Goal: Find specific page/section: Find specific page/section

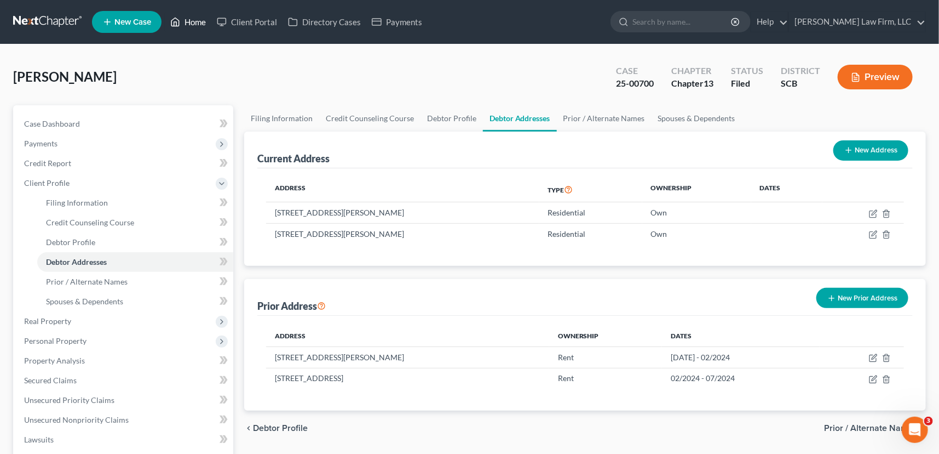
click at [192, 18] on link "Home" at bounding box center [188, 22] width 47 height 20
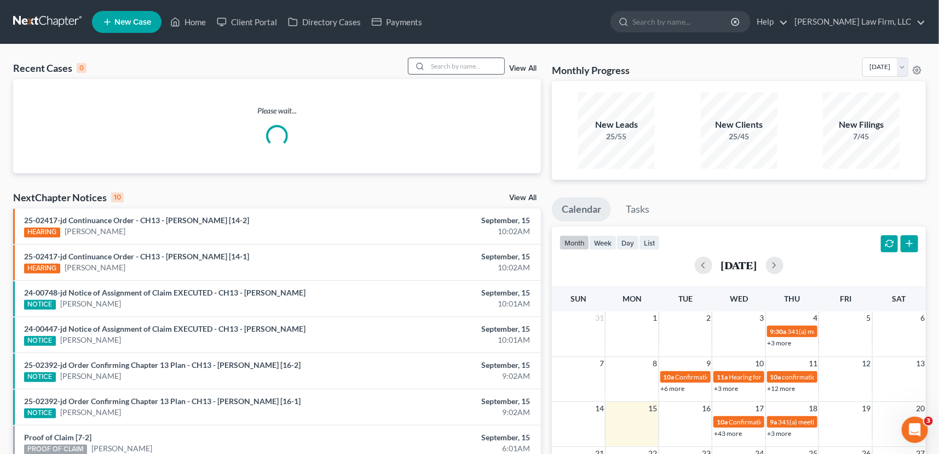
click at [426, 61] on div at bounding box center [419, 66] width 20 height 16
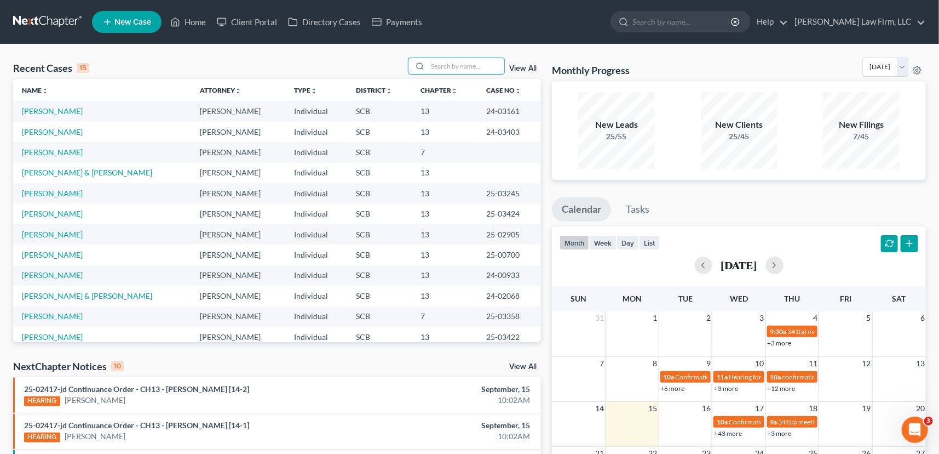
drag, startPoint x: 426, startPoint y: 63, endPoint x: 435, endPoint y: 51, distance: 15.2
click at [428, 60] on input "search" at bounding box center [466, 66] width 77 height 16
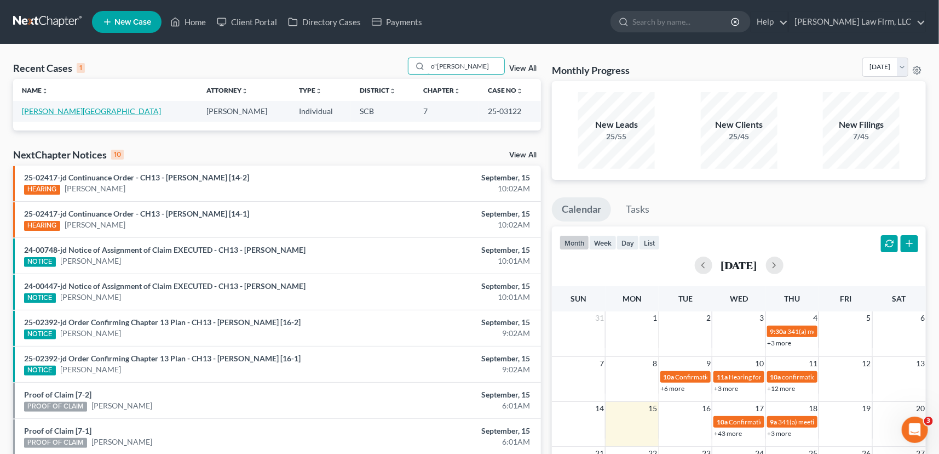
type input "o"[PERSON_NAME]"
click at [56, 110] on link "[PERSON_NAME][GEOGRAPHIC_DATA]" at bounding box center [91, 110] width 139 height 9
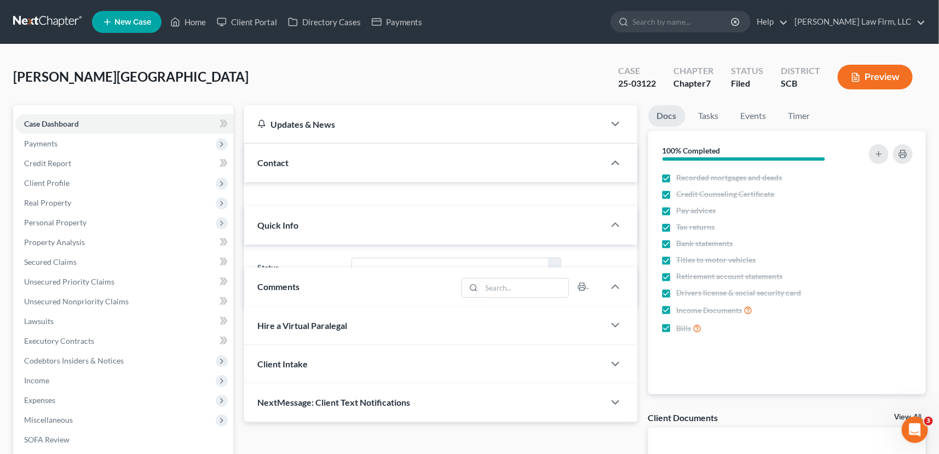
select select "1"
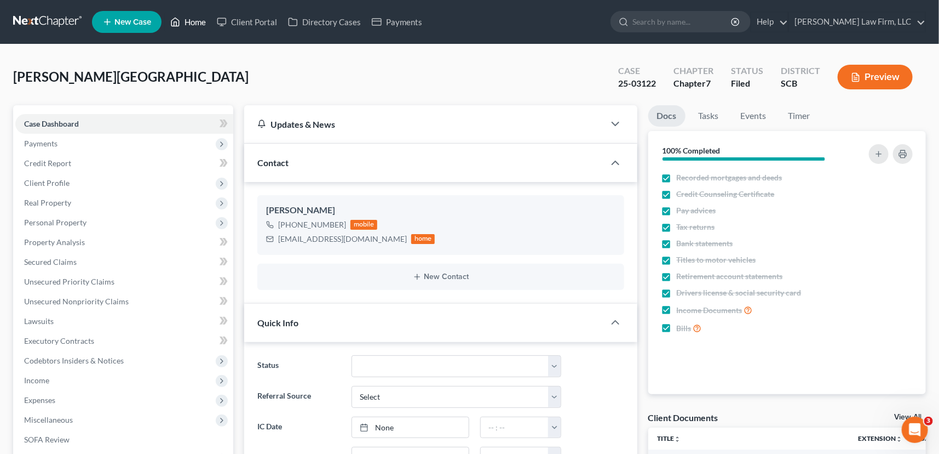
click at [196, 18] on link "Home" at bounding box center [188, 22] width 47 height 20
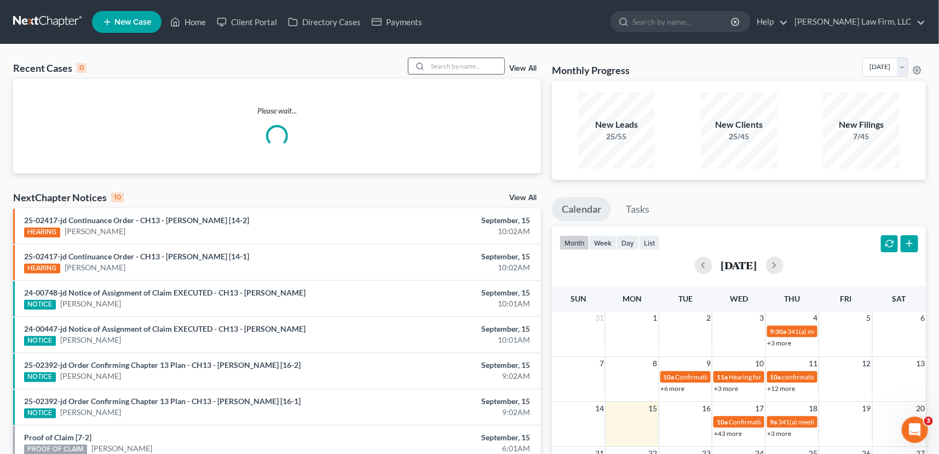
click at [422, 65] on icon at bounding box center [420, 66] width 9 height 9
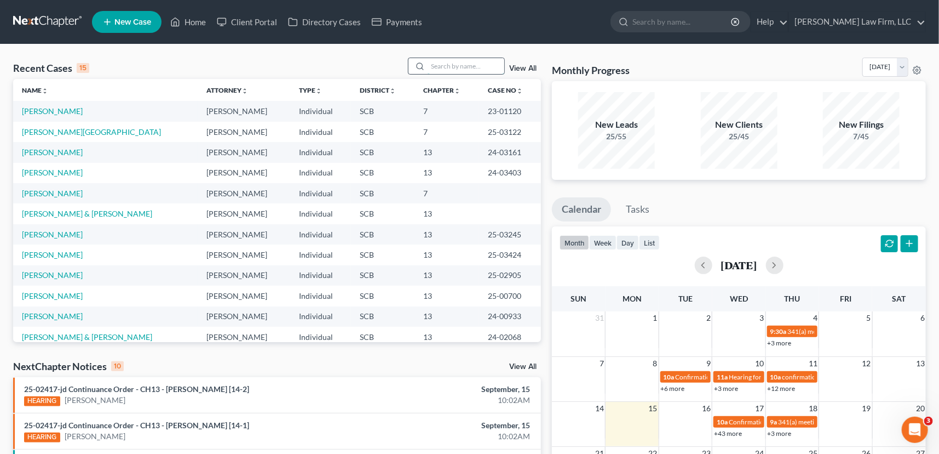
click at [433, 63] on input "search" at bounding box center [466, 66] width 77 height 16
type input "[PERSON_NAME]"
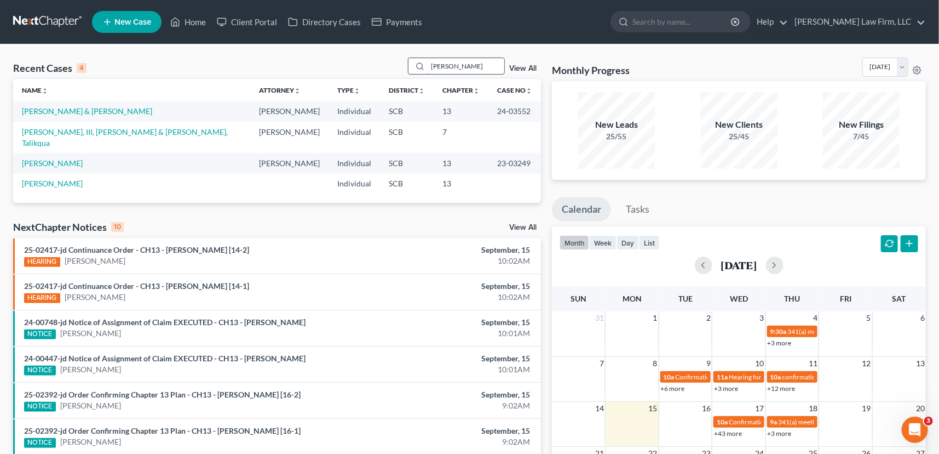
drag, startPoint x: 451, startPoint y: 66, endPoint x: 423, endPoint y: 67, distance: 28.0
click at [425, 67] on div "[PERSON_NAME]" at bounding box center [456, 66] width 97 height 17
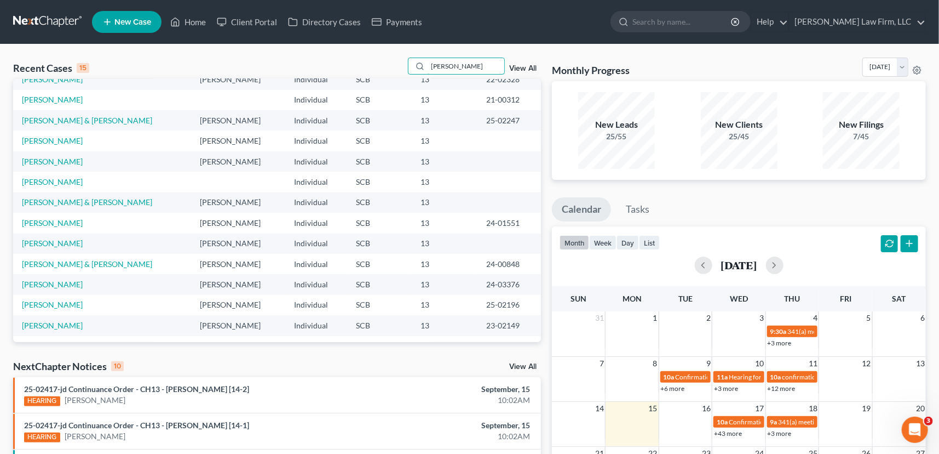
scroll to position [49, 0]
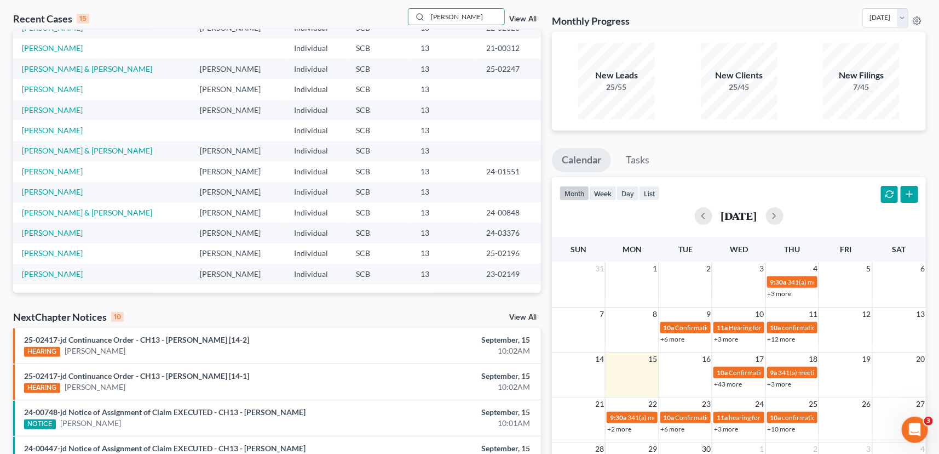
type input "[PERSON_NAME]"
